Goal: Task Accomplishment & Management: Manage account settings

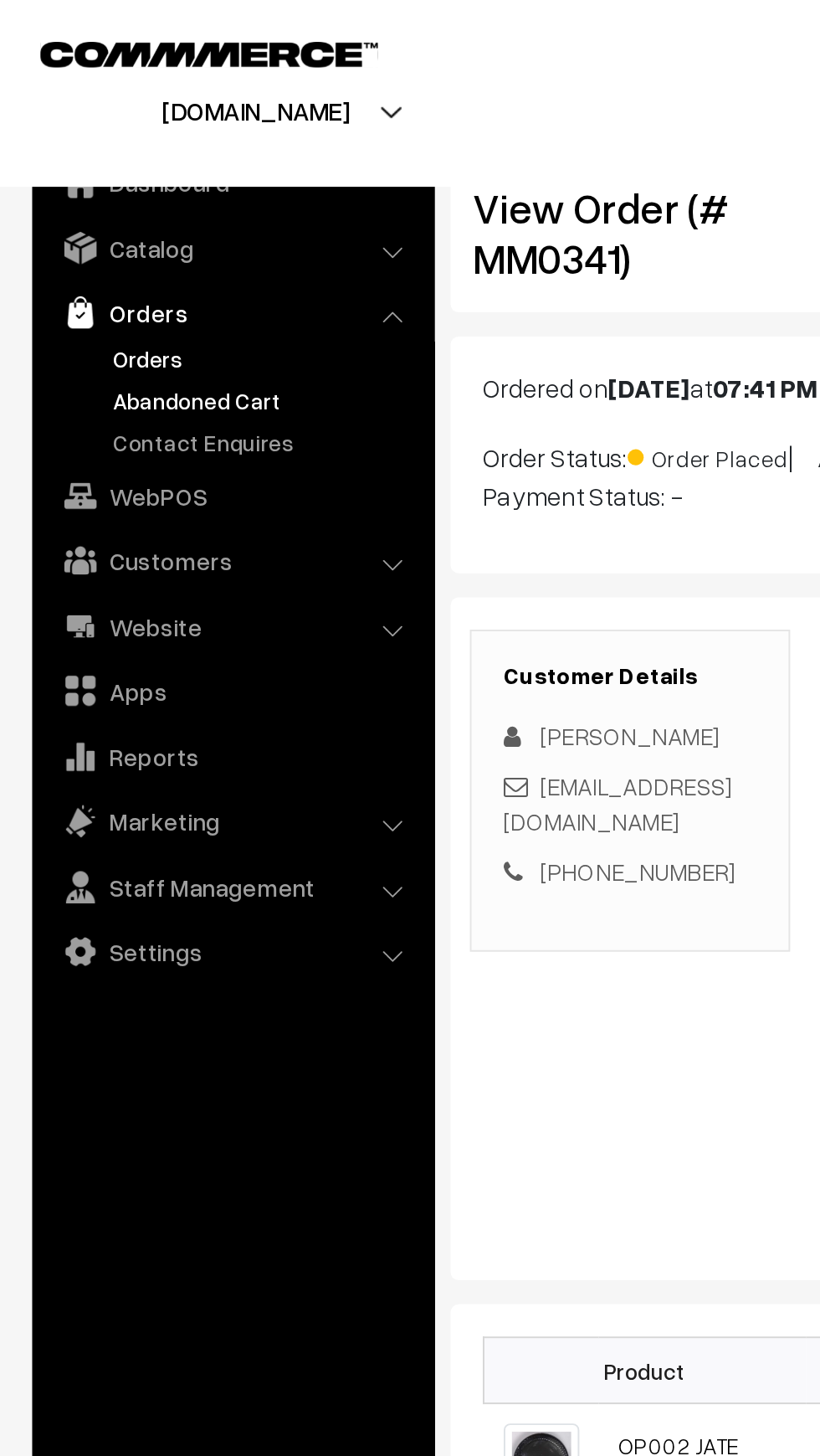
click at [59, 207] on link "Abandoned Cart" at bounding box center [137, 208] width 166 height 18
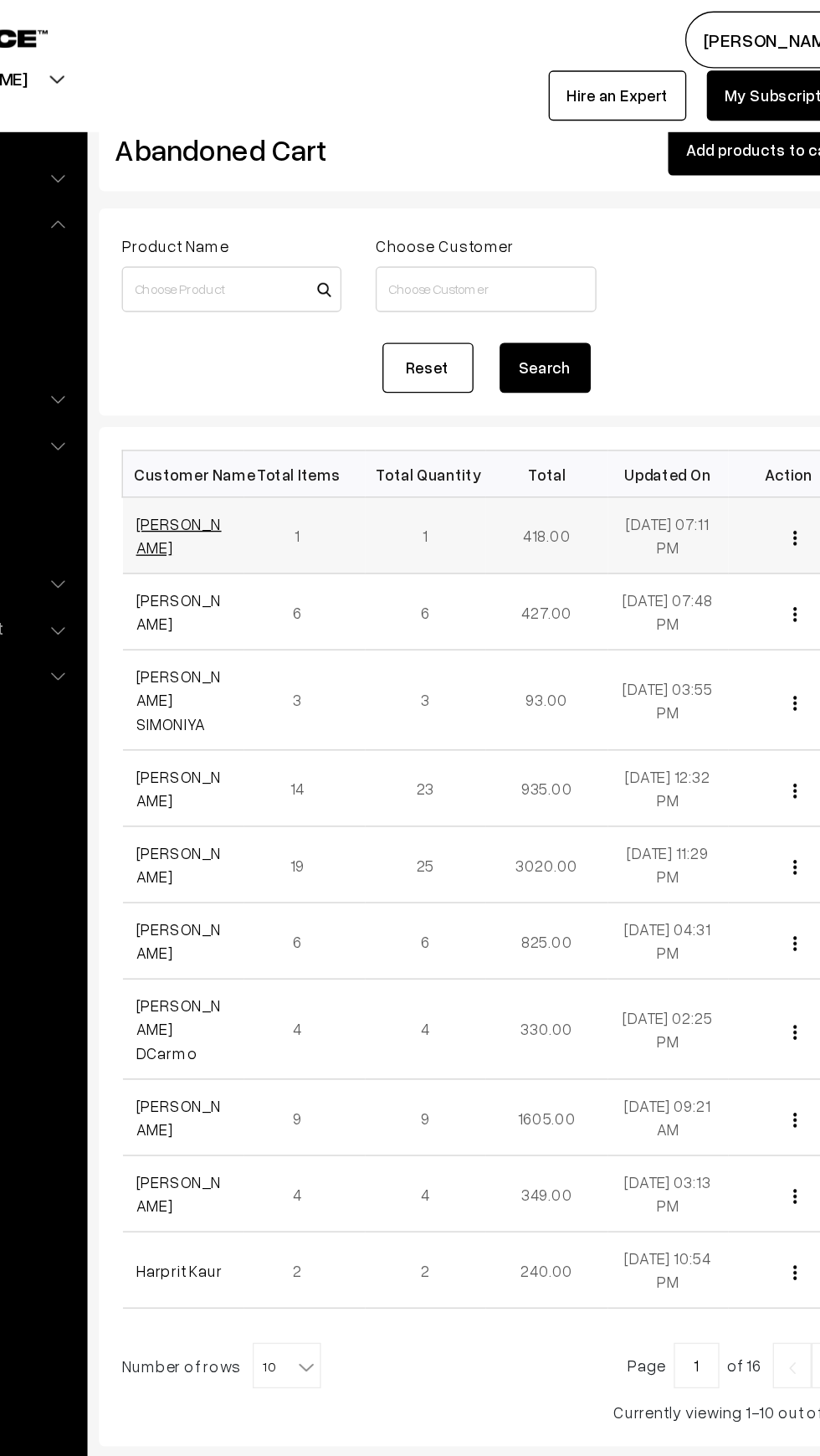
click at [269, 390] on link "[PERSON_NAME]" at bounding box center [293, 394] width 62 height 32
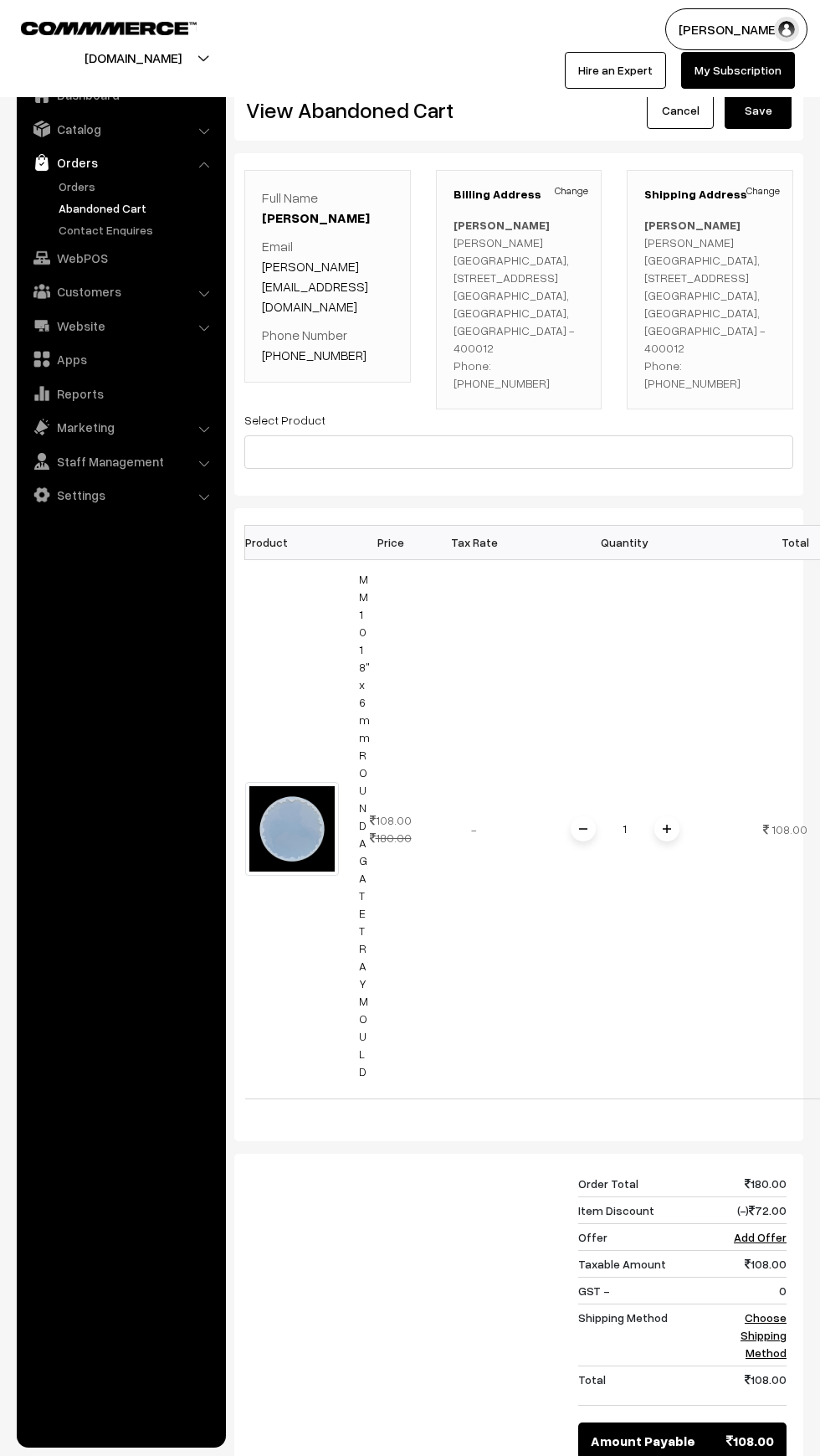
scroll to position [0, 47]
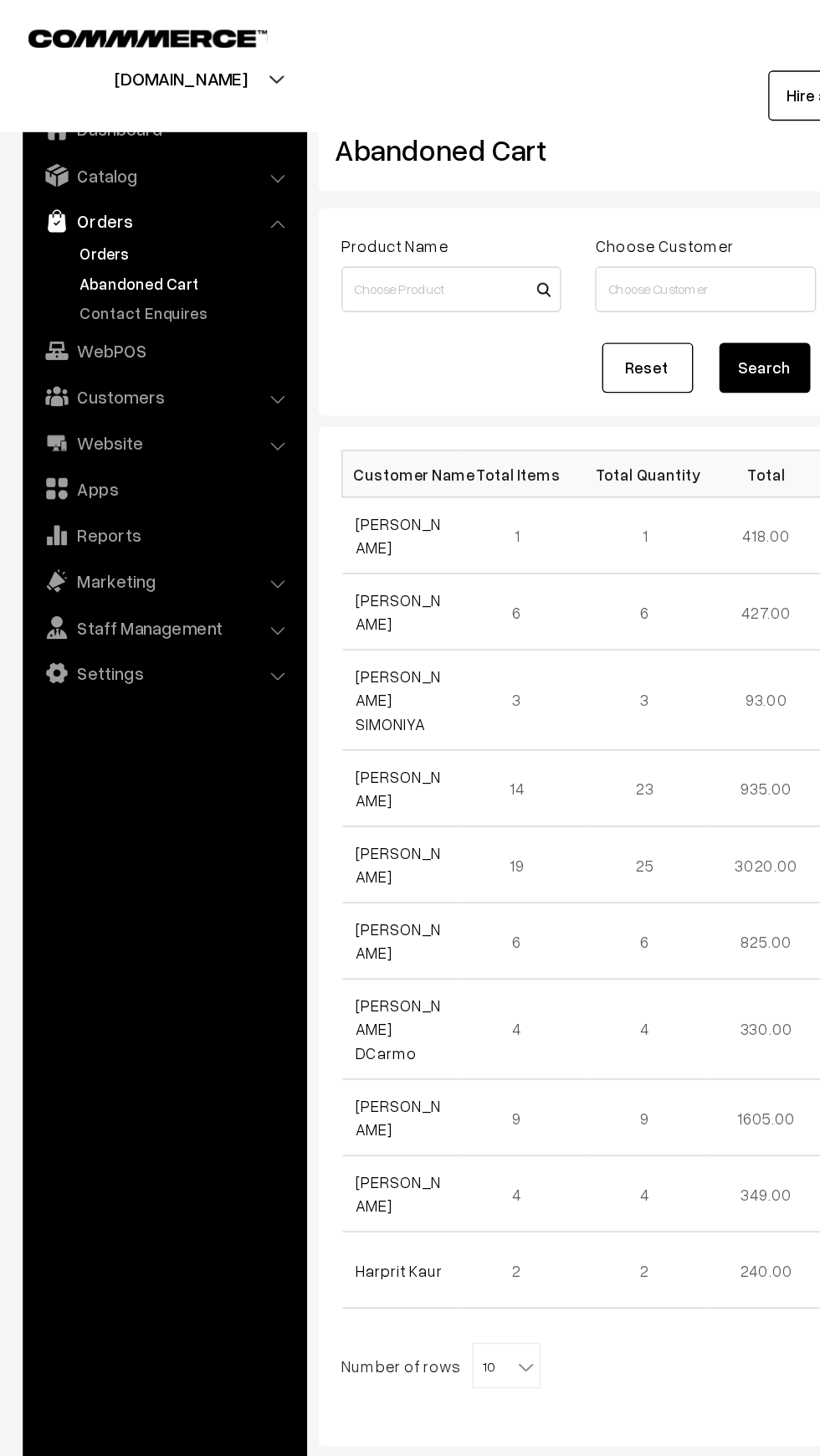
click at [66, 186] on link "Orders" at bounding box center [137, 186] width 166 height 18
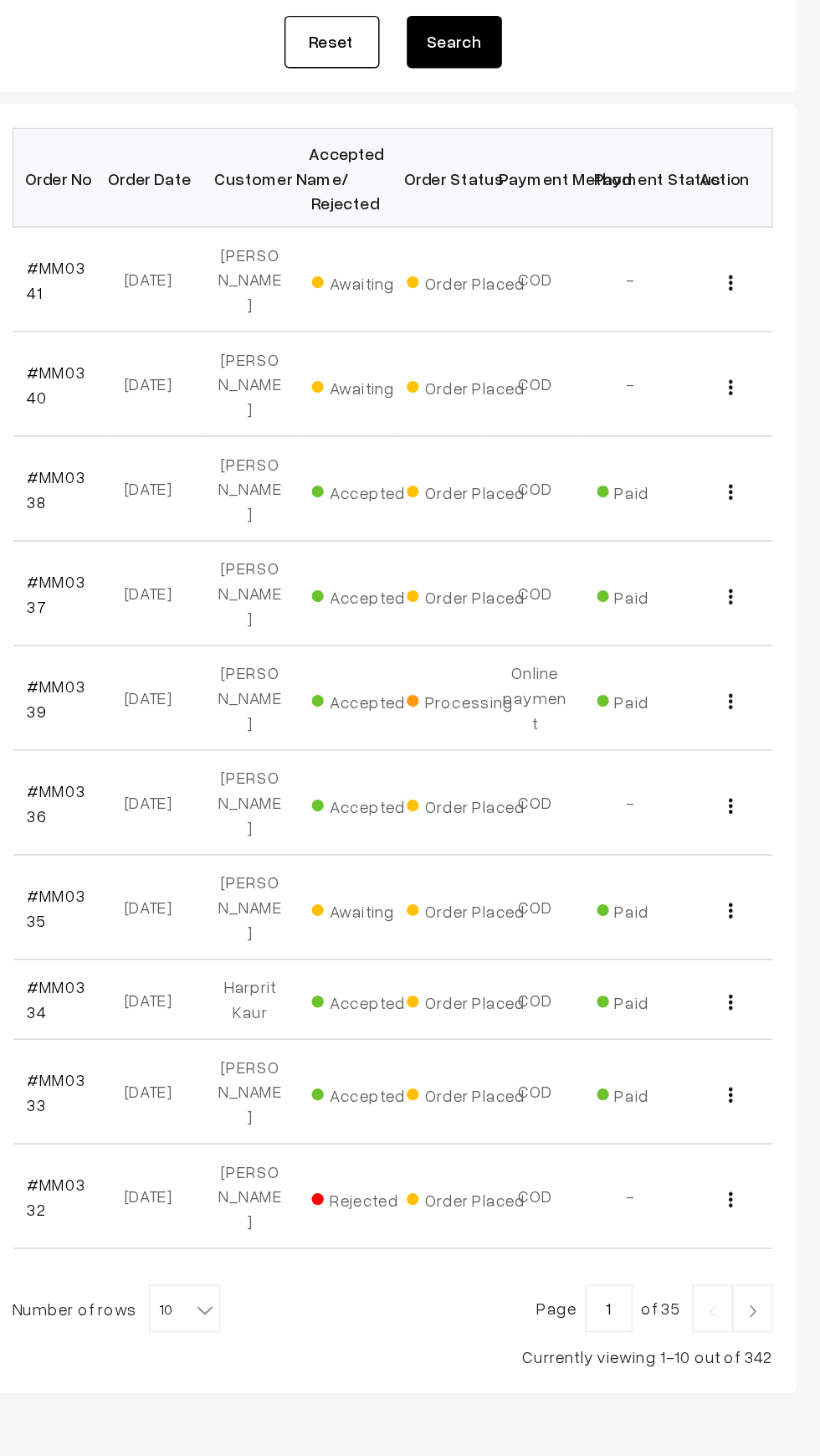
click at [774, 1161] on link at bounding box center [773, 1178] width 28 height 33
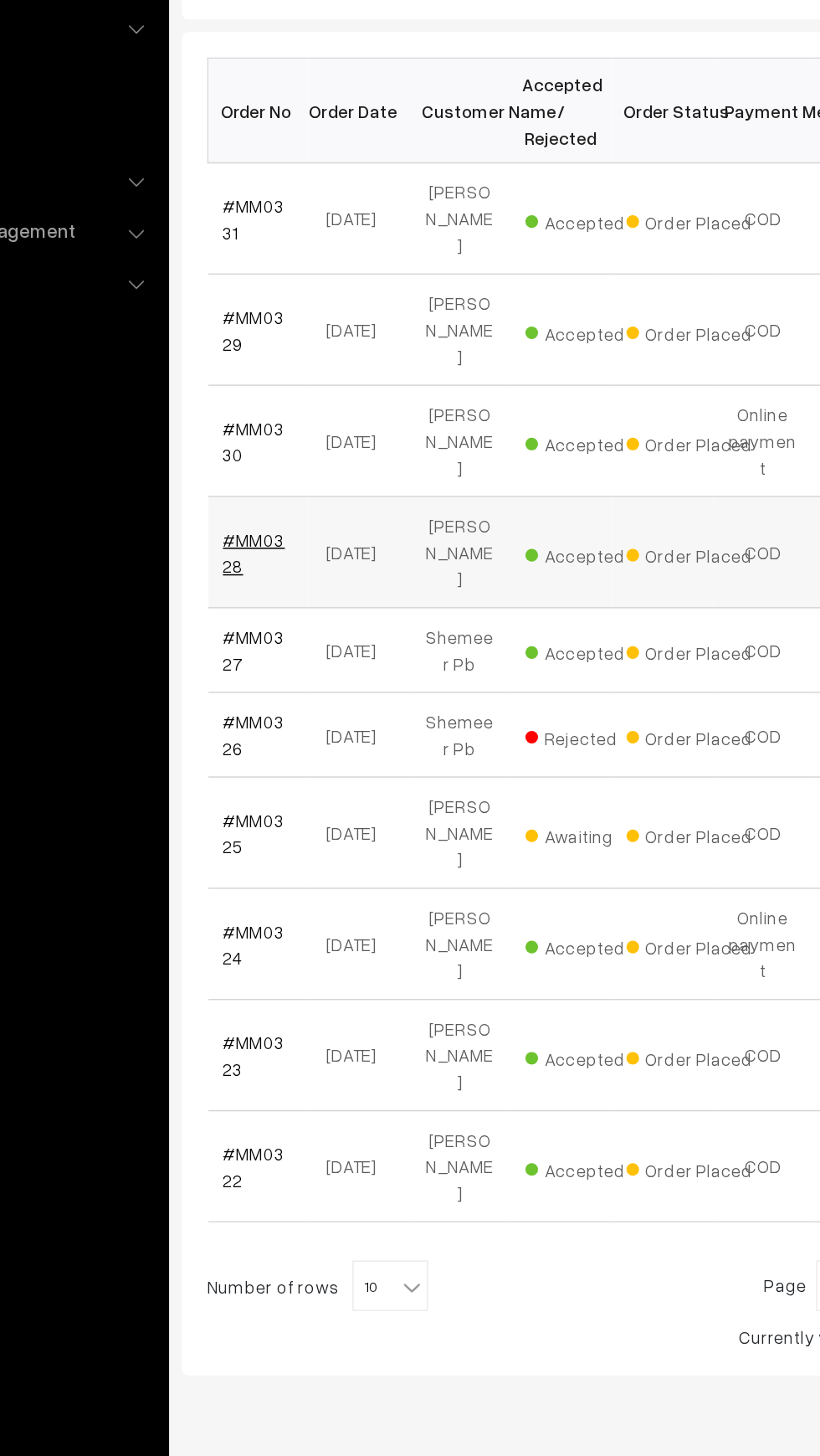
click at [265, 659] on link "#MM0328" at bounding box center [282, 675] width 41 height 32
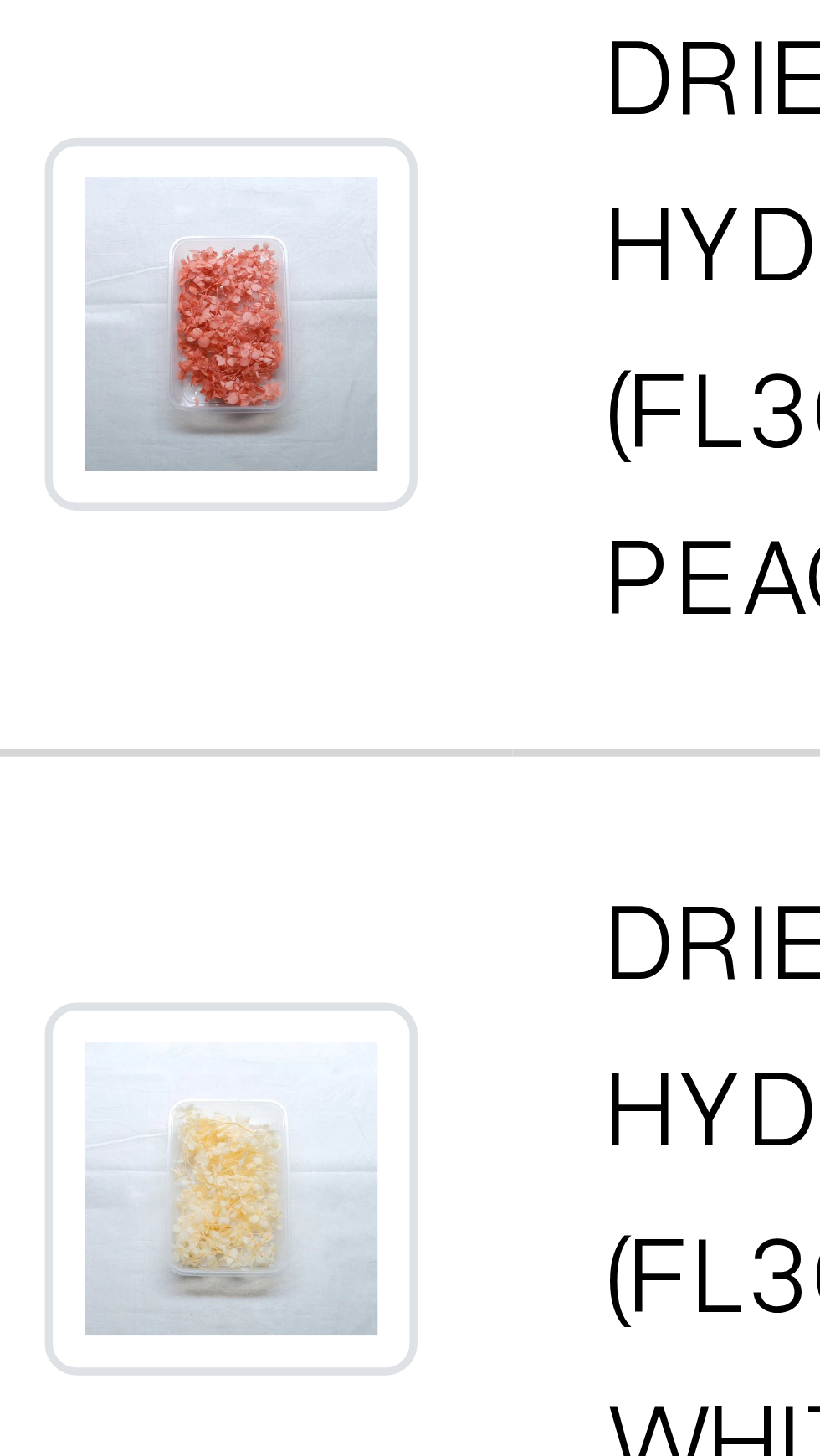
scroll to position [346, 0]
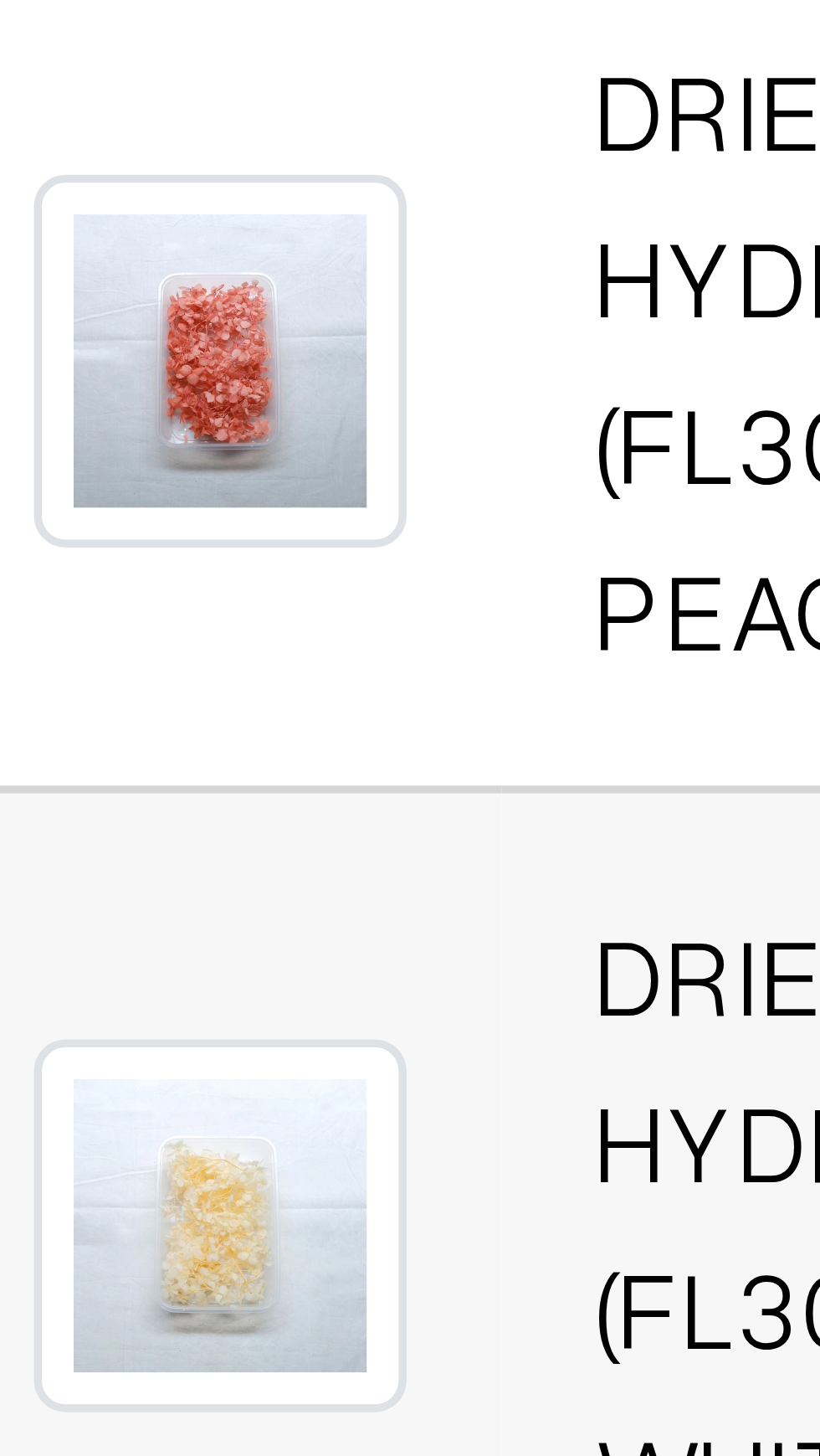
click at [277, 747] on img at bounding box center [281, 767] width 40 height 40
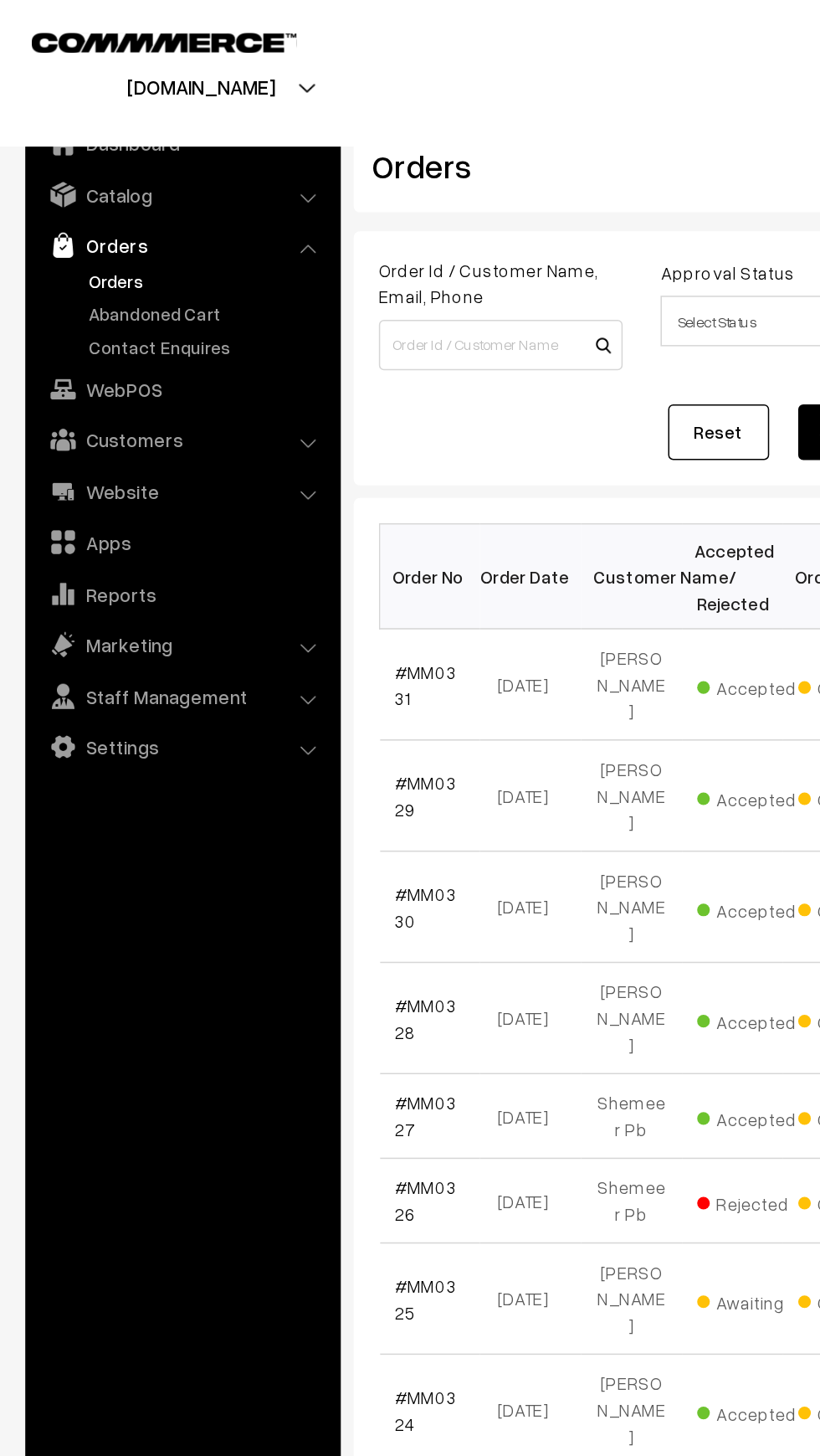
click at [67, 193] on link "Orders" at bounding box center [137, 186] width 166 height 18
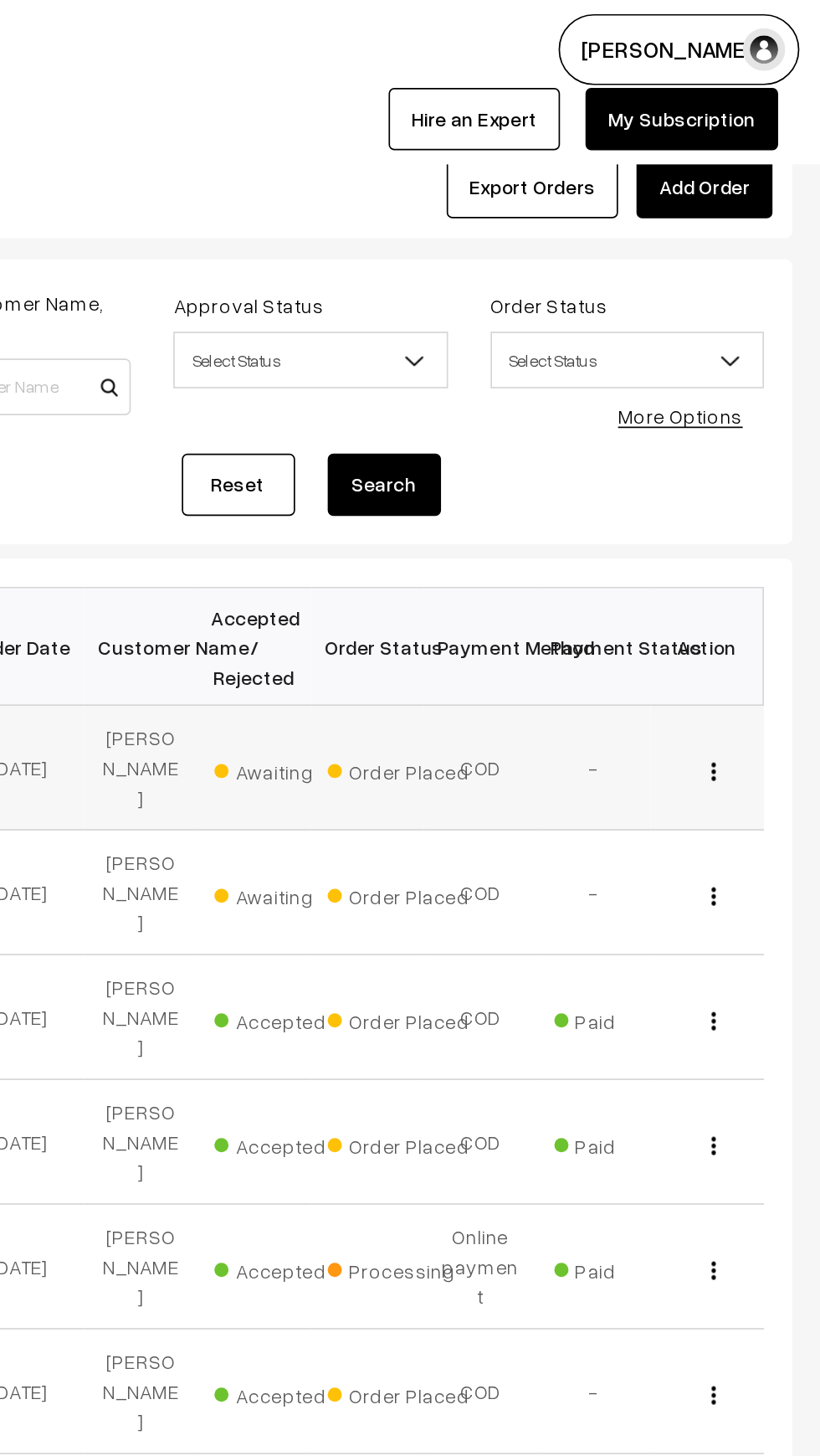
click at [493, 443] on span "Awaiting" at bounding box center [504, 454] width 83 height 22
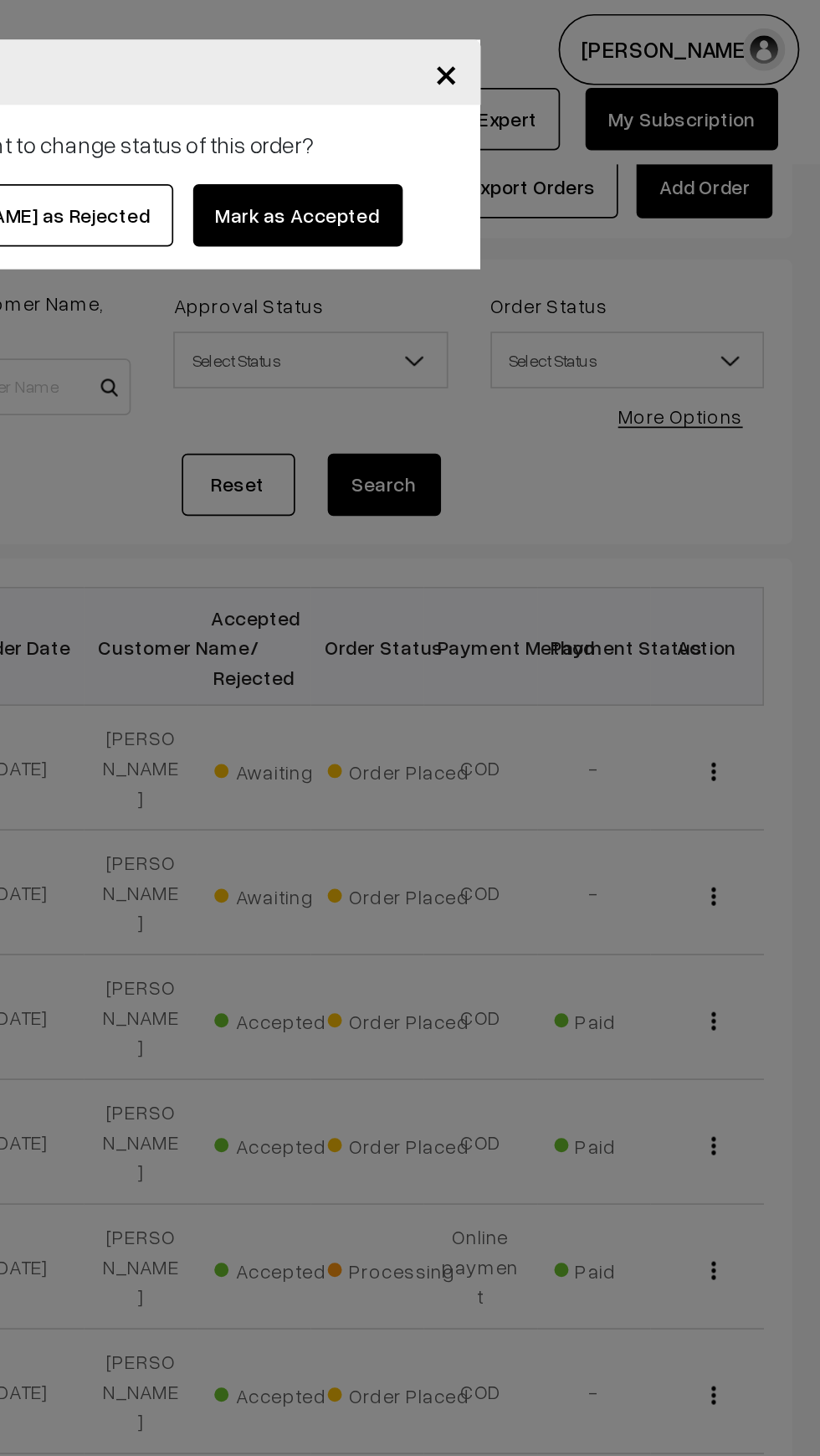
click at [483, 120] on button "Mark as Accepted" at bounding box center [511, 127] width 124 height 37
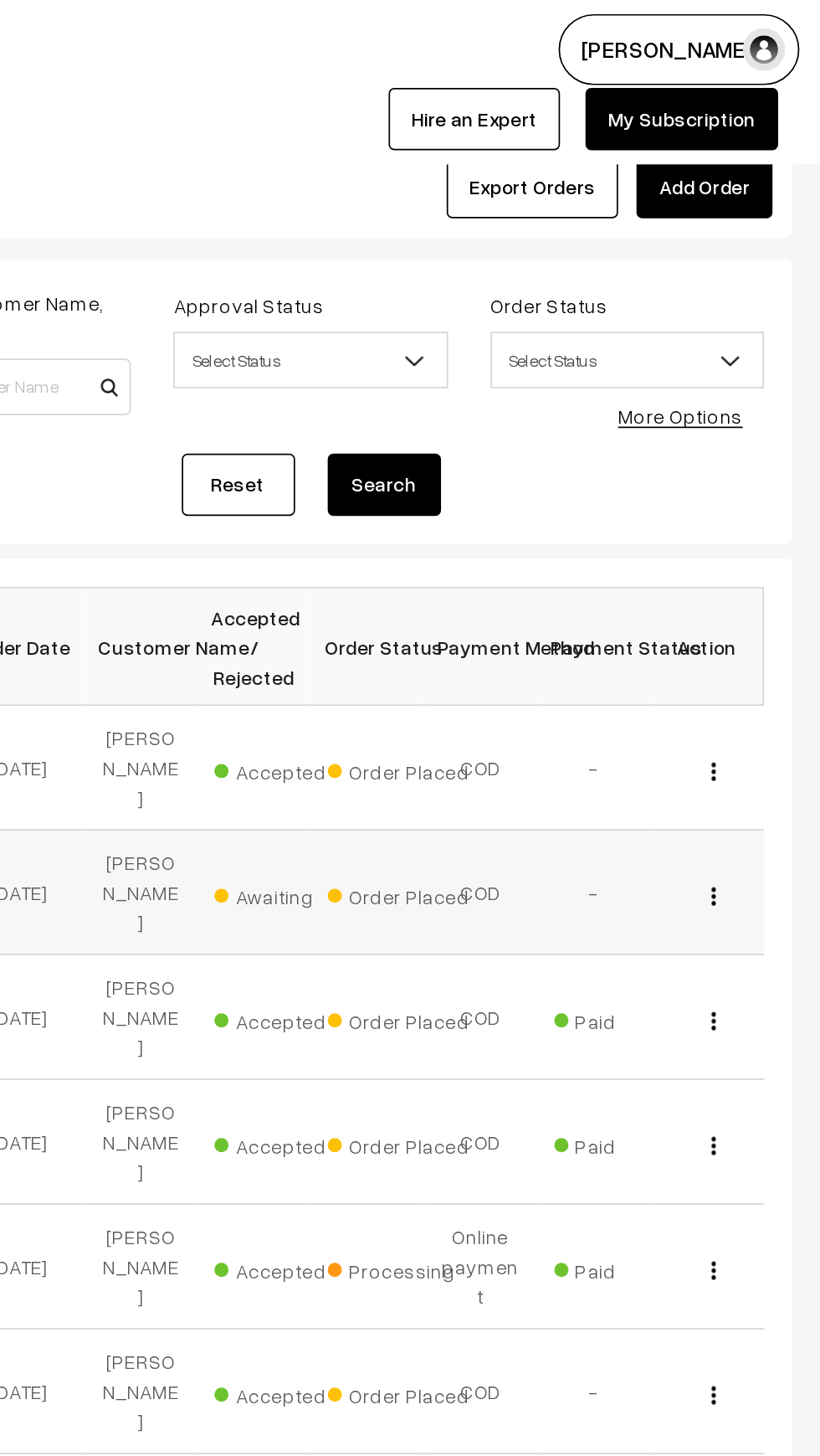
click at [483, 517] on span "Awaiting" at bounding box center [504, 528] width 83 height 22
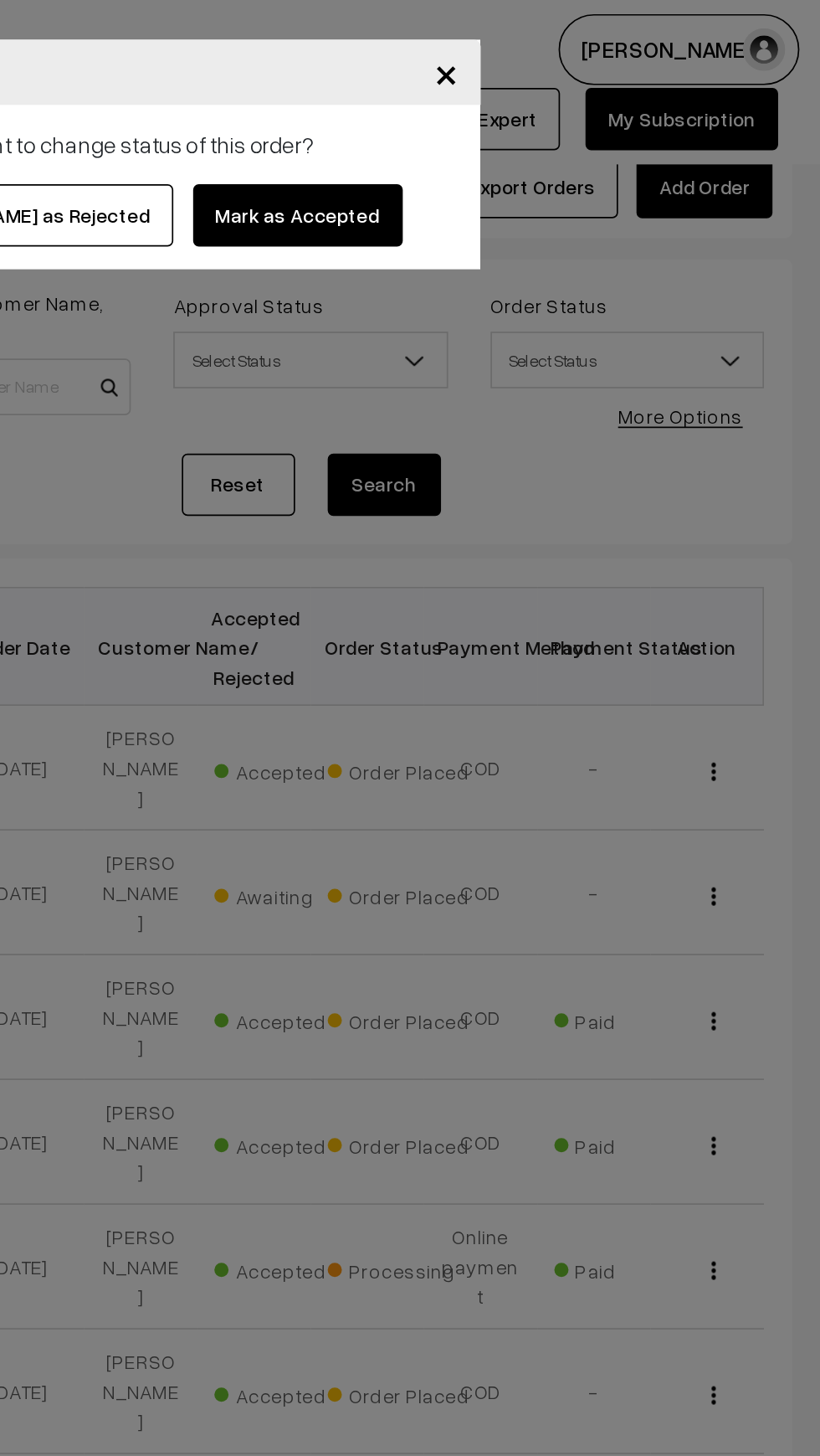
click at [504, 126] on button "Mark as Accepted" at bounding box center [511, 127] width 124 height 37
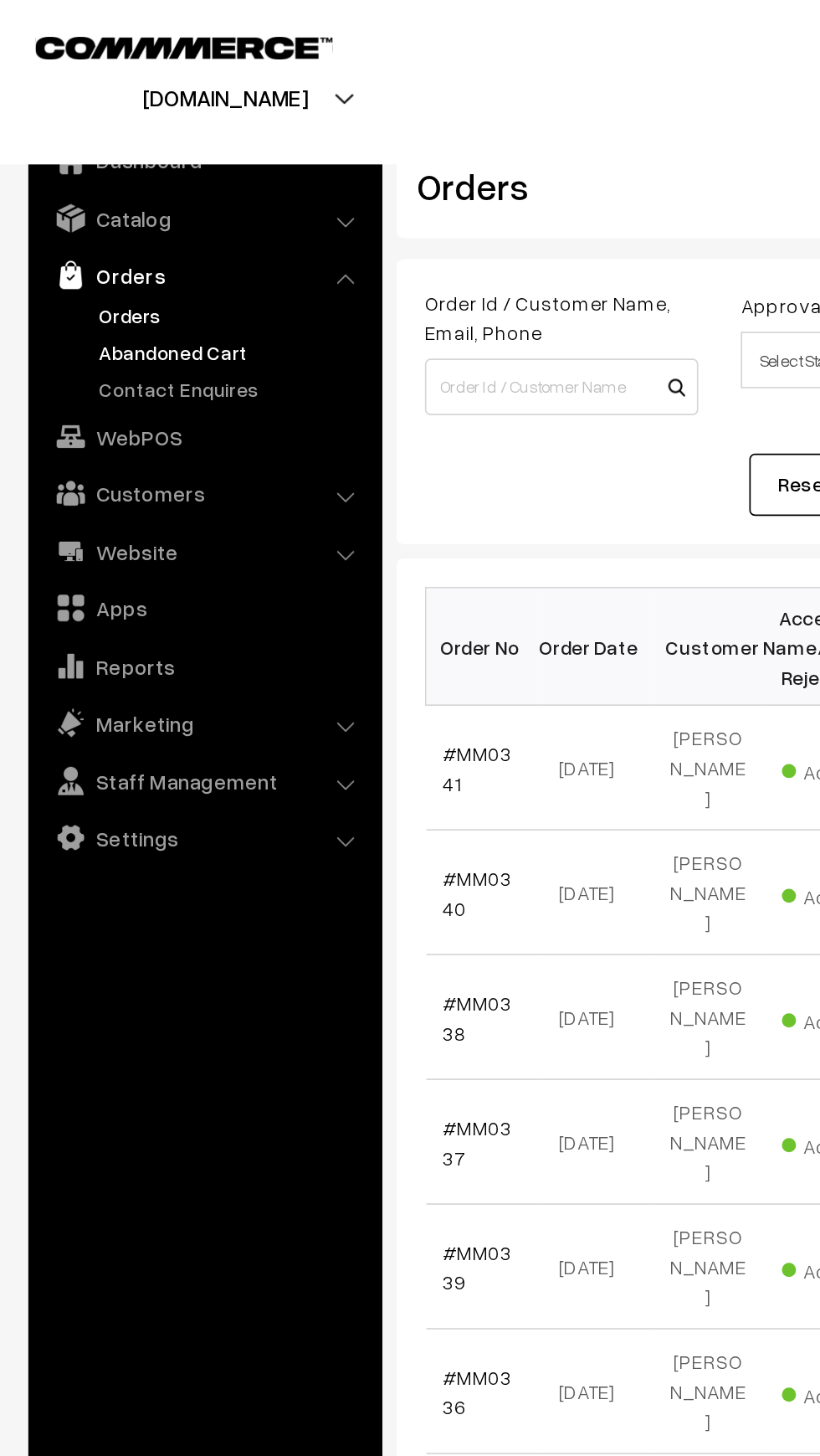
click at [75, 208] on link "Abandoned Cart" at bounding box center [137, 208] width 166 height 18
